Goal: Contribute content

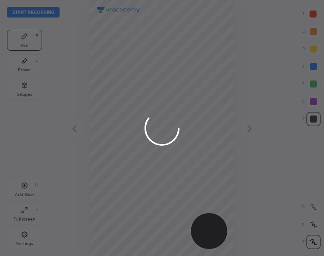
scroll to position [256, 184]
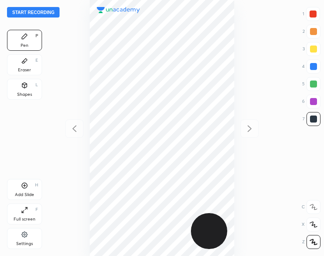
click at [47, 12] on button "Start recording" at bounding box center [33, 12] width 52 height 10
click at [310, 103] on div at bounding box center [313, 101] width 7 height 7
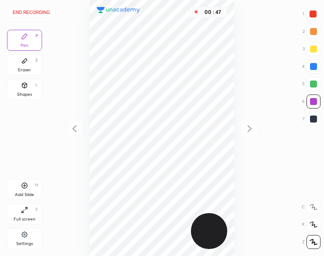
click at [26, 65] on div "Eraser E" at bounding box center [24, 64] width 35 height 21
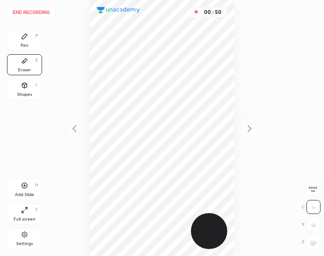
click at [27, 36] on icon at bounding box center [24, 36] width 7 height 7
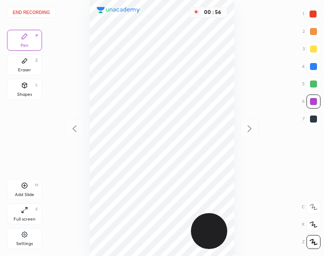
click at [312, 84] on div at bounding box center [313, 83] width 7 height 7
click at [315, 88] on div at bounding box center [313, 84] width 14 height 14
click at [311, 116] on div at bounding box center [313, 118] width 7 height 7
click at [315, 101] on div at bounding box center [313, 101] width 7 height 7
click at [313, 101] on div at bounding box center [313, 101] width 7 height 7
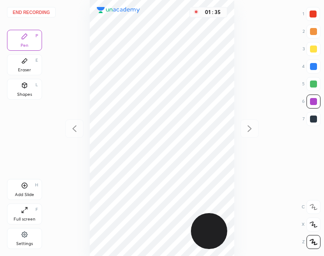
click at [20, 193] on div "Add Slide" at bounding box center [24, 194] width 19 height 4
click at [308, 116] on div at bounding box center [313, 119] width 14 height 14
click at [18, 193] on div "Add Slide" at bounding box center [24, 194] width 19 height 4
click at [32, 11] on button "End recording" at bounding box center [31, 12] width 49 height 10
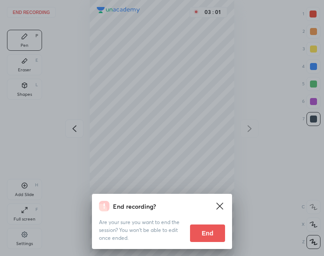
click at [200, 233] on button "End" at bounding box center [207, 232] width 35 height 17
